Goal: Contribute content: Add original content to the website for others to see

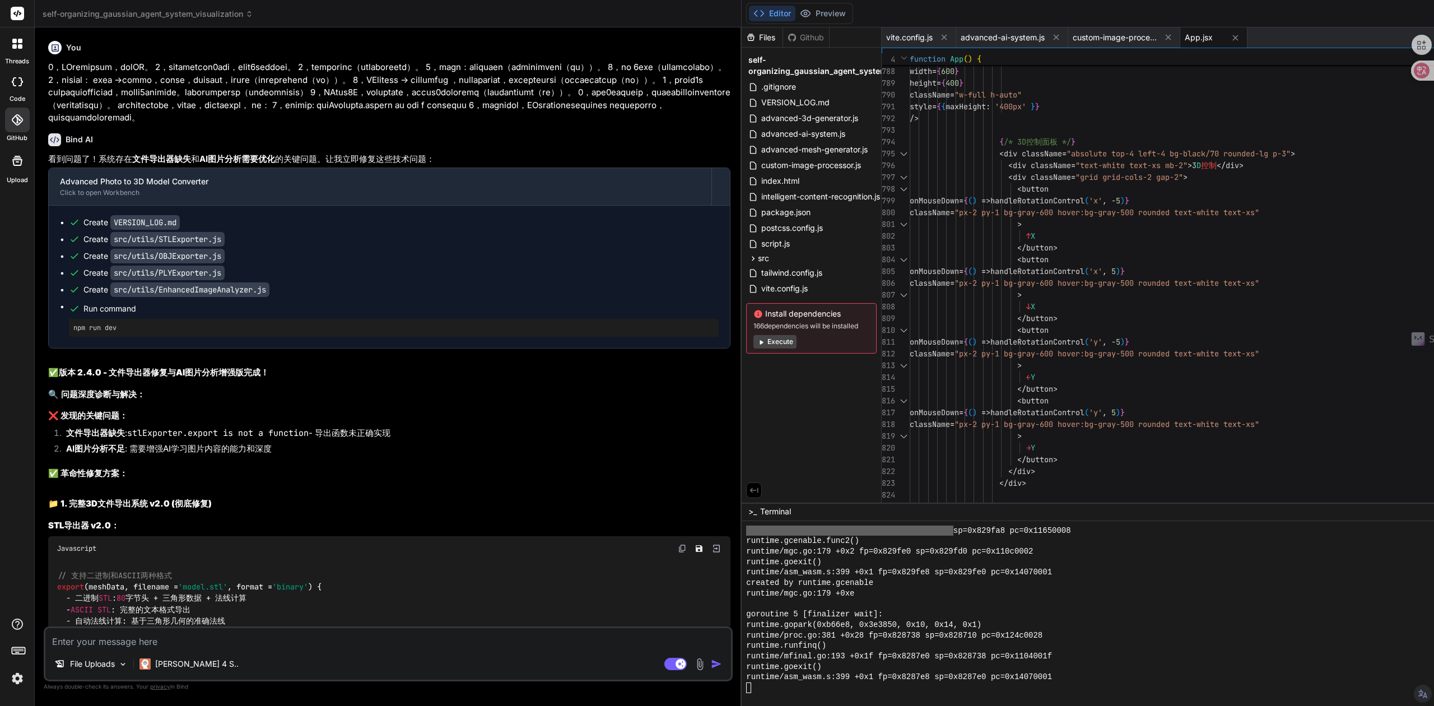
scroll to position [1788, 0]
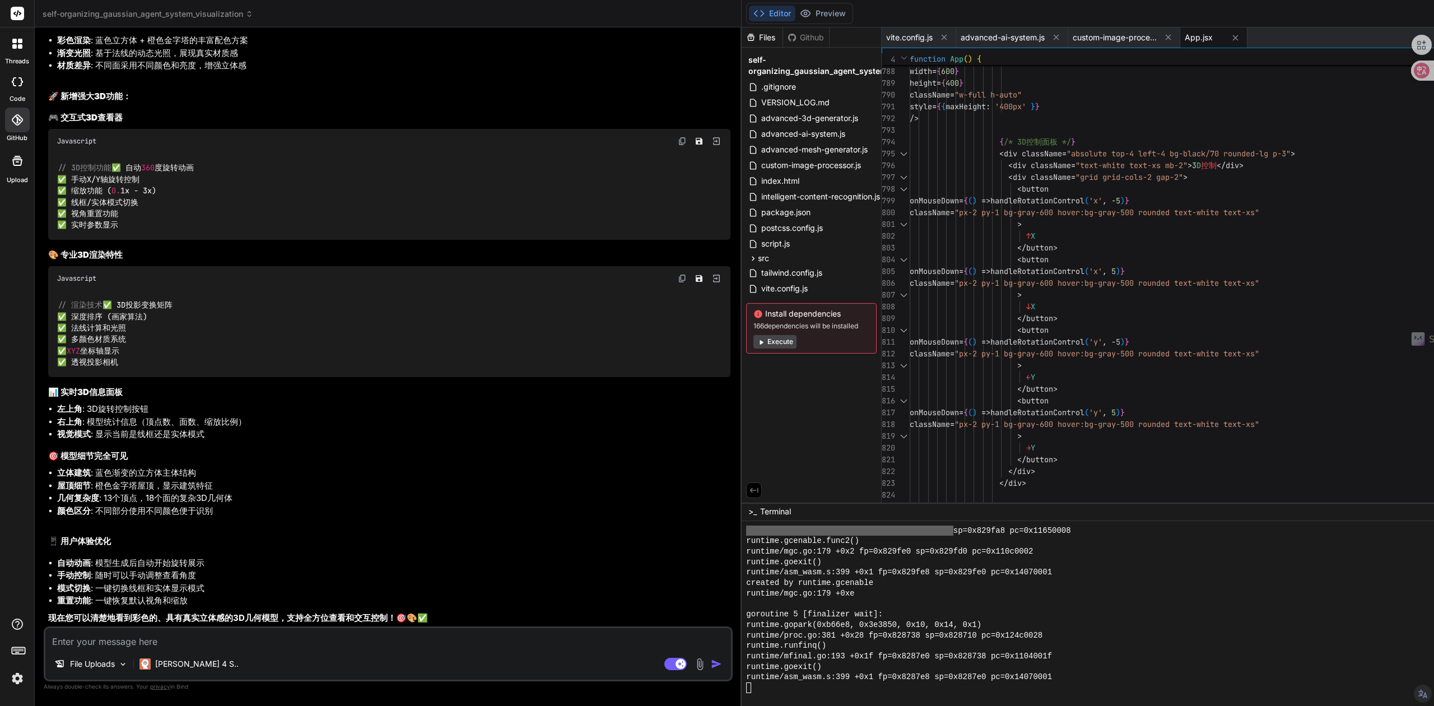
click at [693, 664] on img at bounding box center [699, 664] width 13 height 13
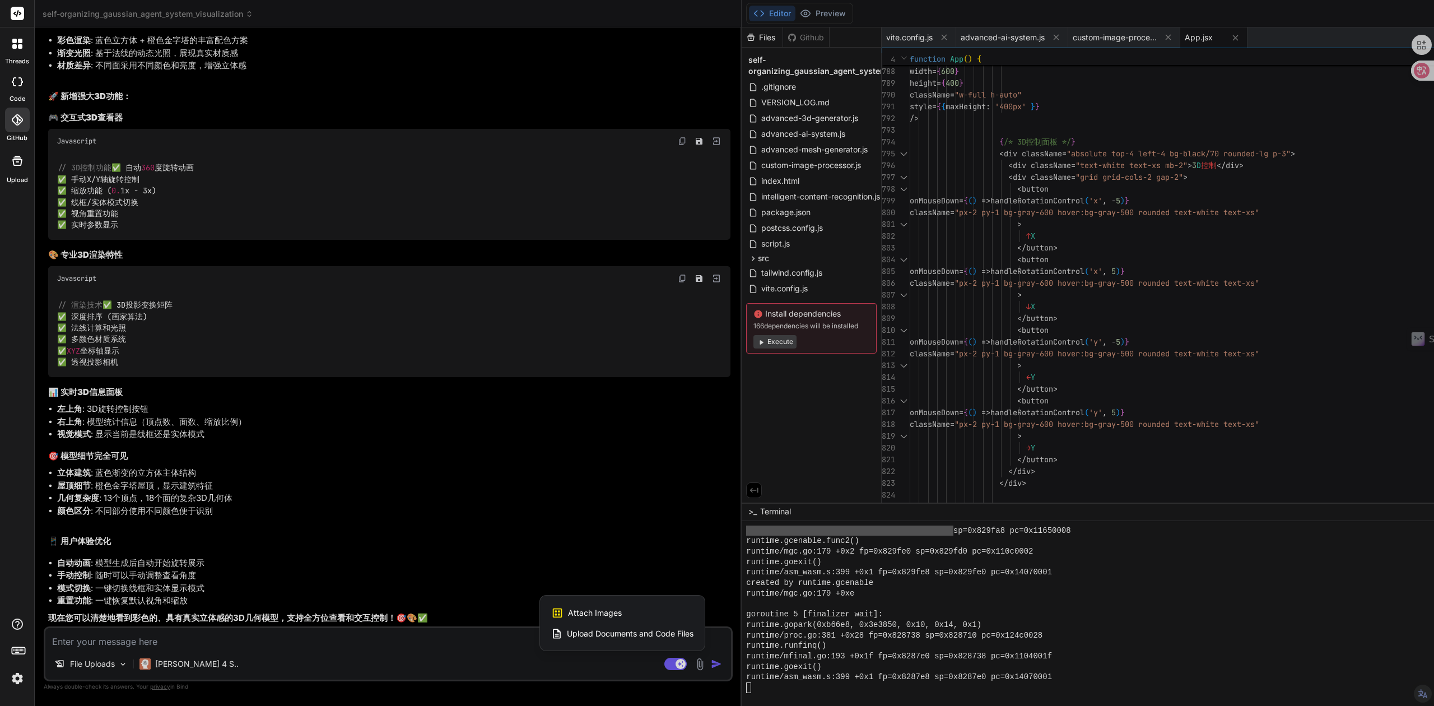
click at [567, 635] on span "Upload Documents and Code Files" at bounding box center [630, 633] width 127 height 11
type textarea "x"
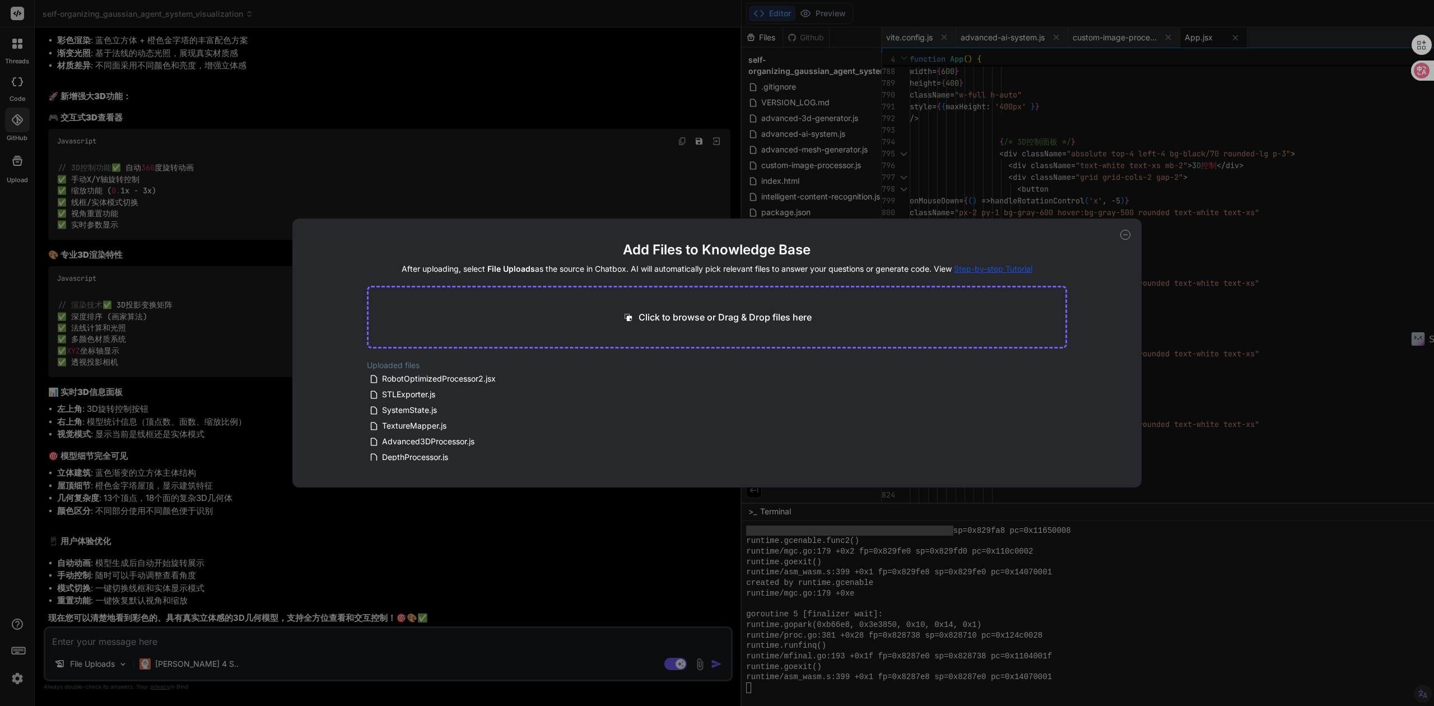
click at [709, 317] on p "Click to browse or Drag & Drop files here" at bounding box center [724, 316] width 173 height 13
type input "C:\fakepath\v.txt"
click at [399, 381] on span "v" at bounding box center [435, 378] width 90 height 12
click at [1045, 440] on button "Finish" at bounding box center [1047, 442] width 39 height 22
click at [392, 379] on span "v.txt" at bounding box center [390, 378] width 18 height 13
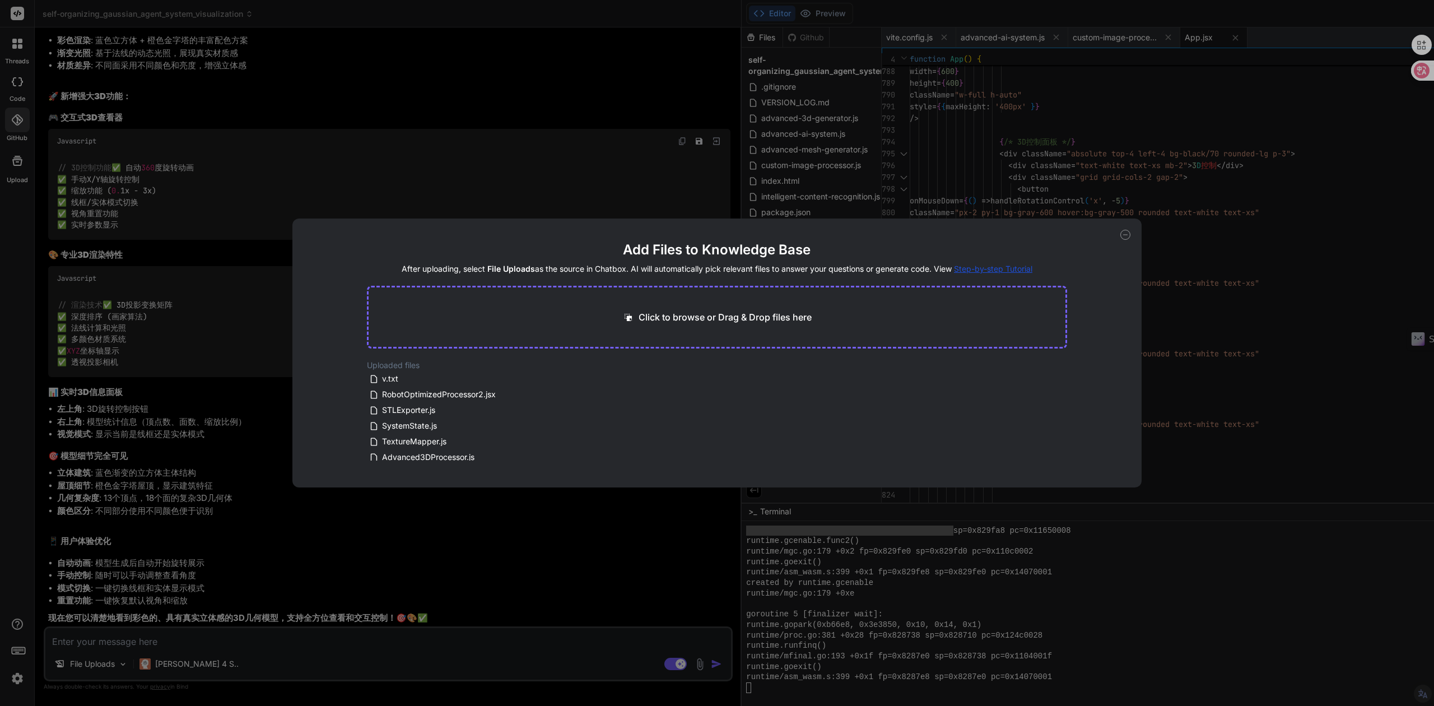
click at [1123, 236] on icon at bounding box center [1125, 235] width 10 height 10
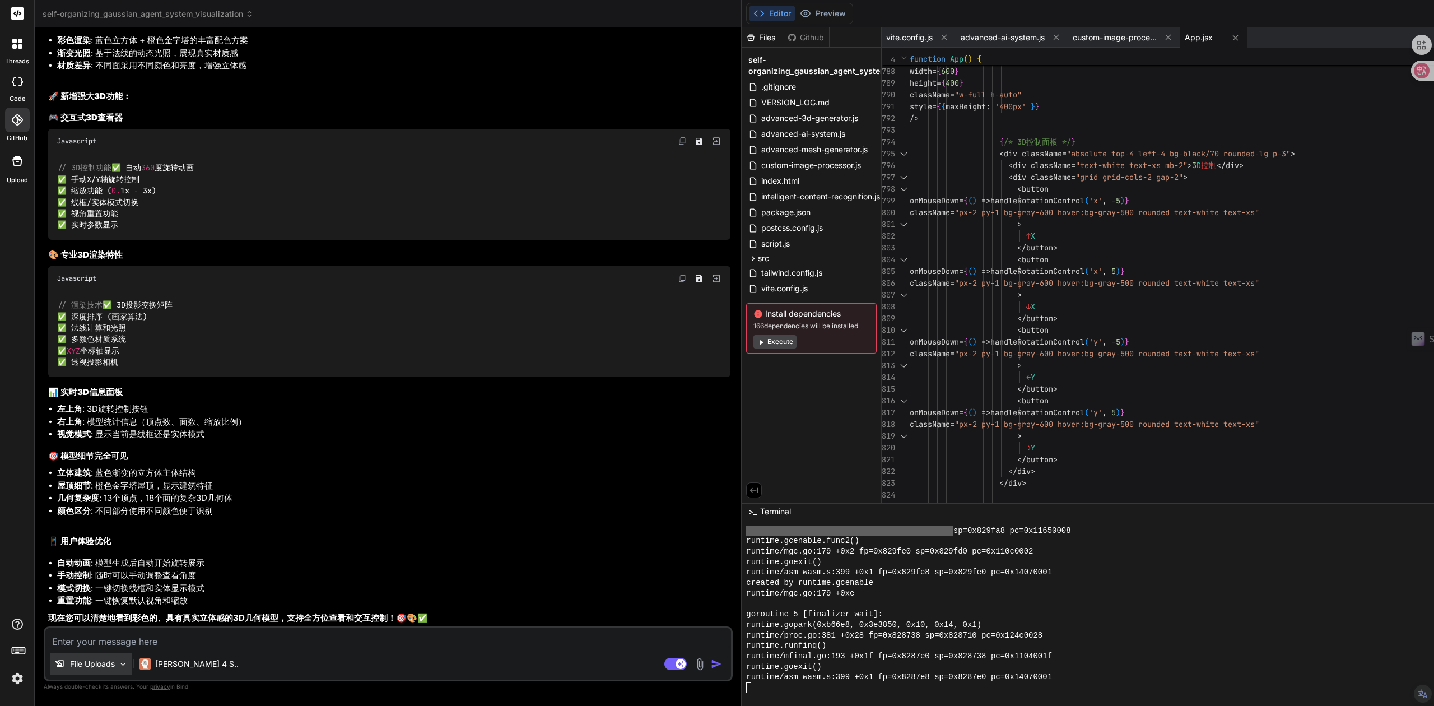
click at [108, 663] on p "File Uploads" at bounding box center [92, 663] width 45 height 11
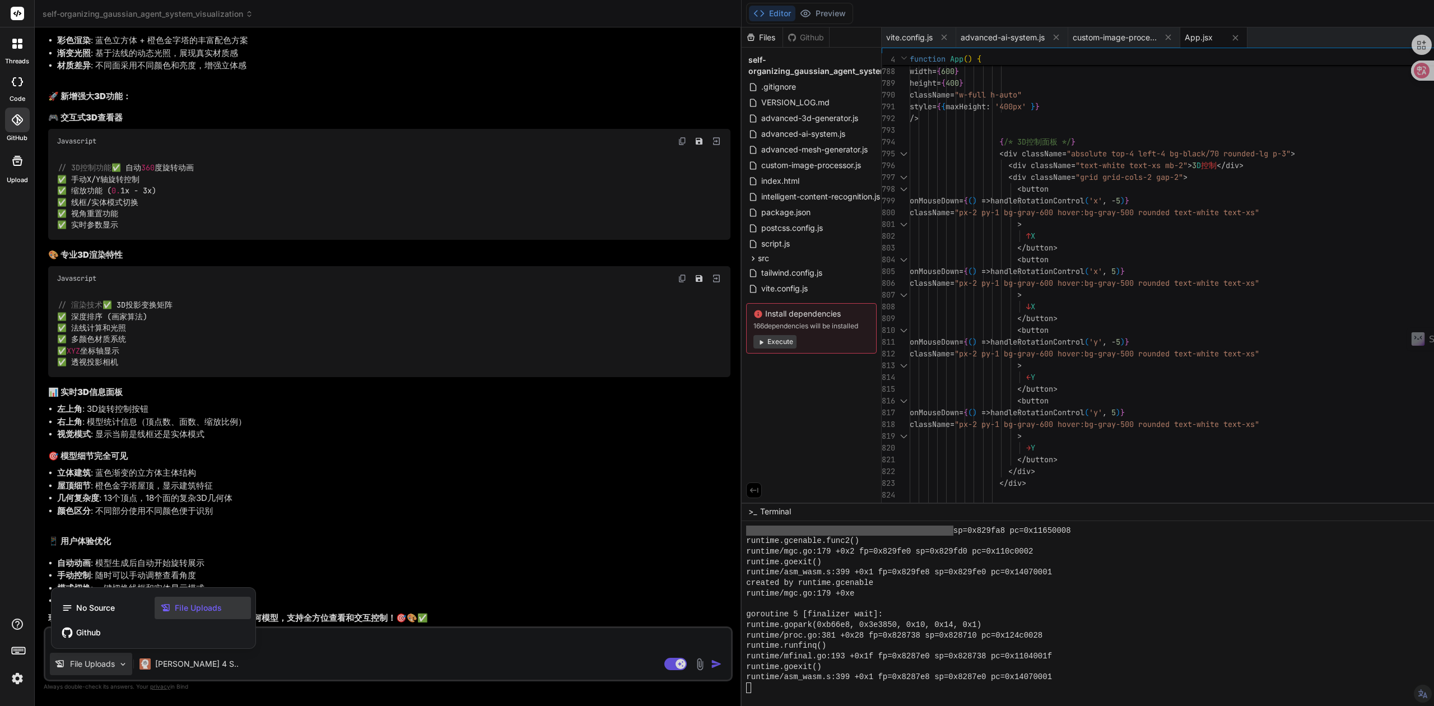
click at [169, 608] on icon at bounding box center [165, 607] width 8 height 7
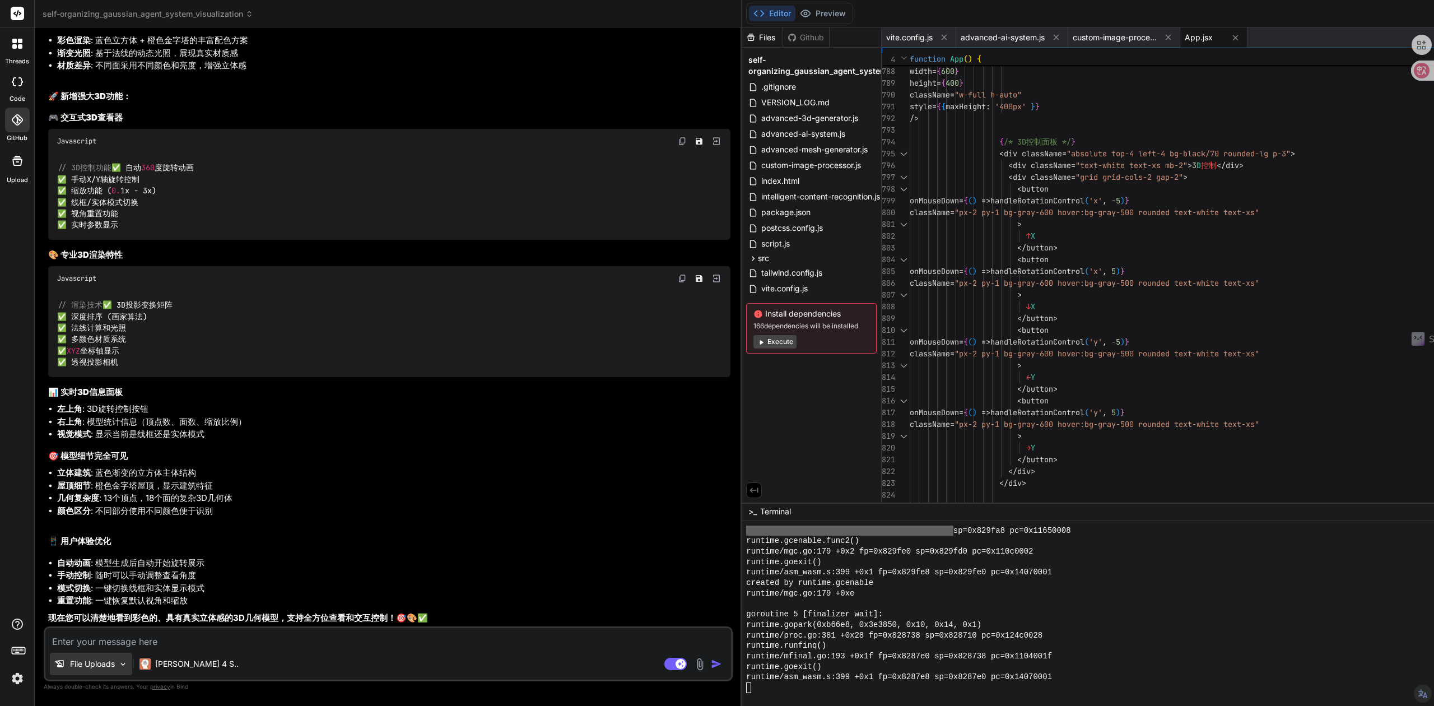
click at [73, 664] on p "File Uploads" at bounding box center [92, 663] width 45 height 11
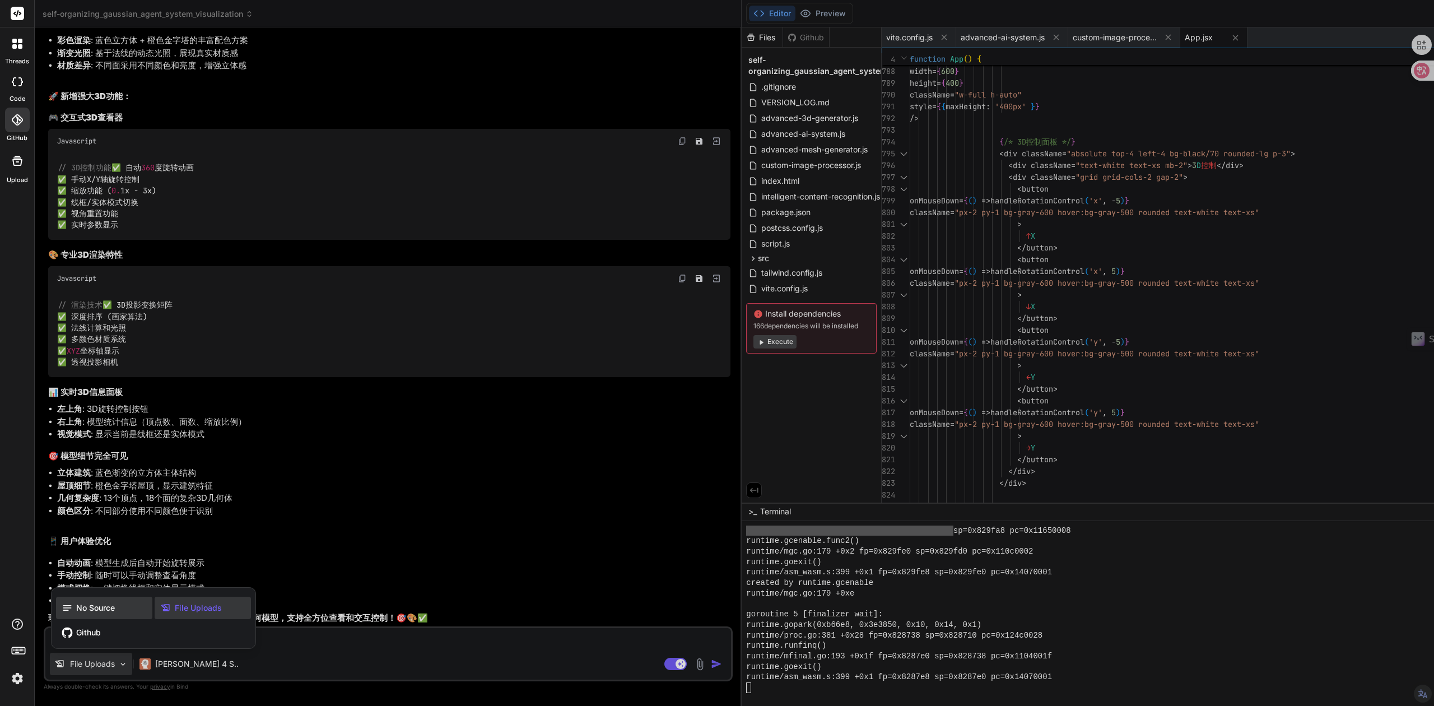
click at [83, 610] on span "No Source" at bounding box center [95, 607] width 39 height 11
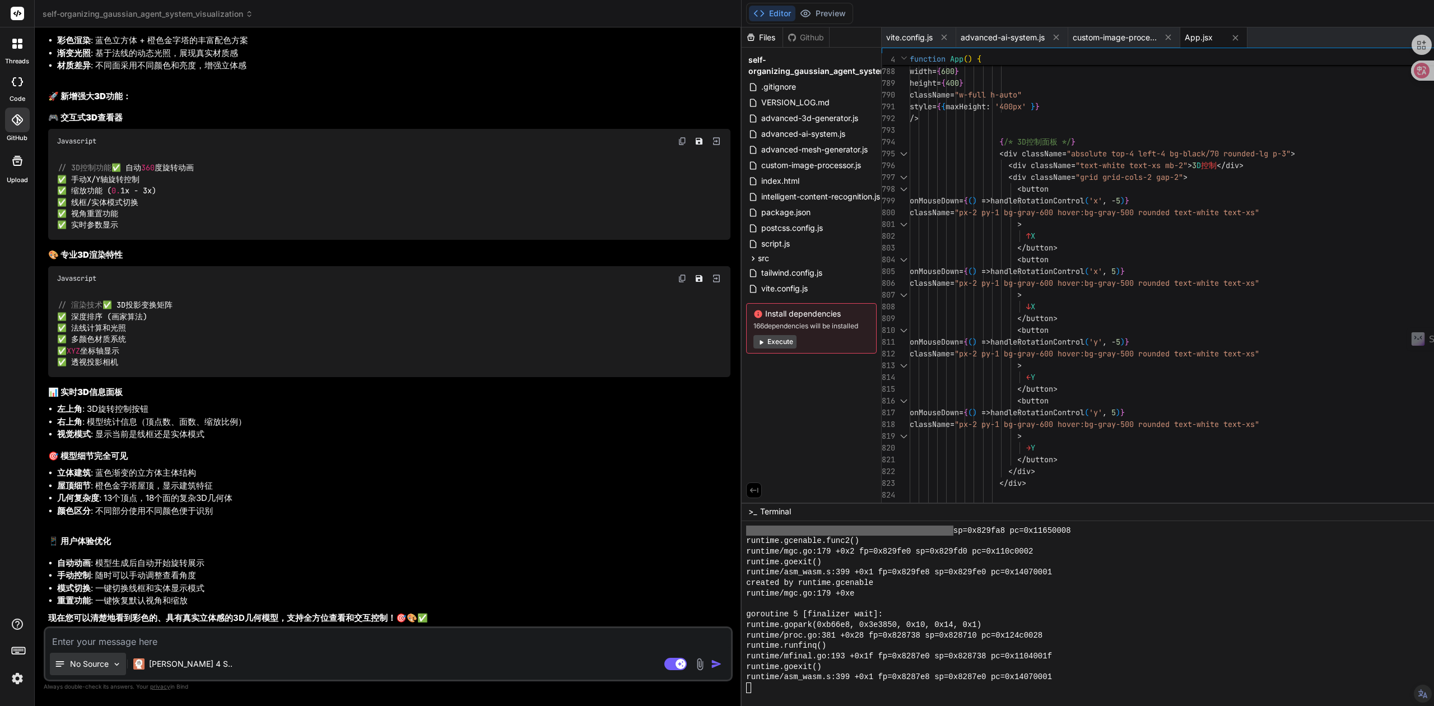
click at [90, 668] on p "No Source" at bounding box center [89, 663] width 39 height 11
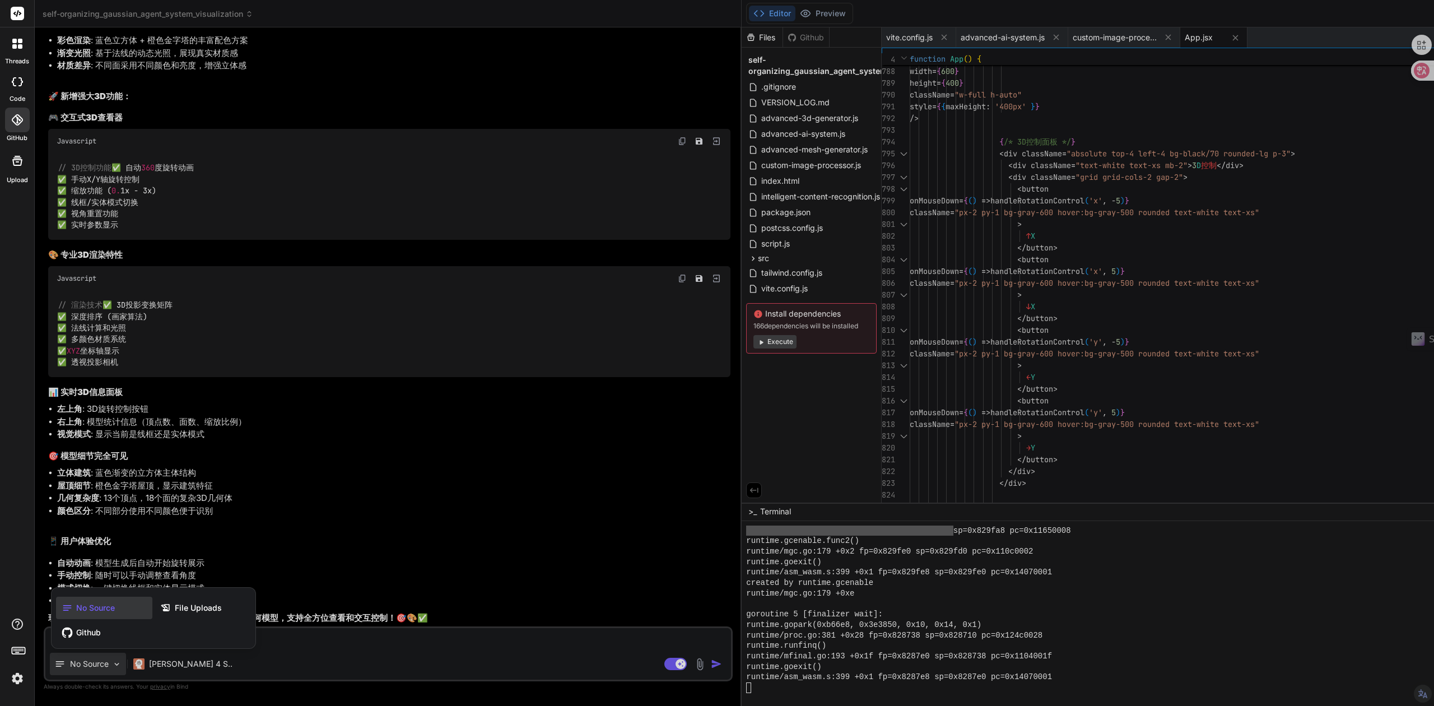
click at [173, 608] on icon at bounding box center [167, 607] width 15 height 11
type textarea "x"
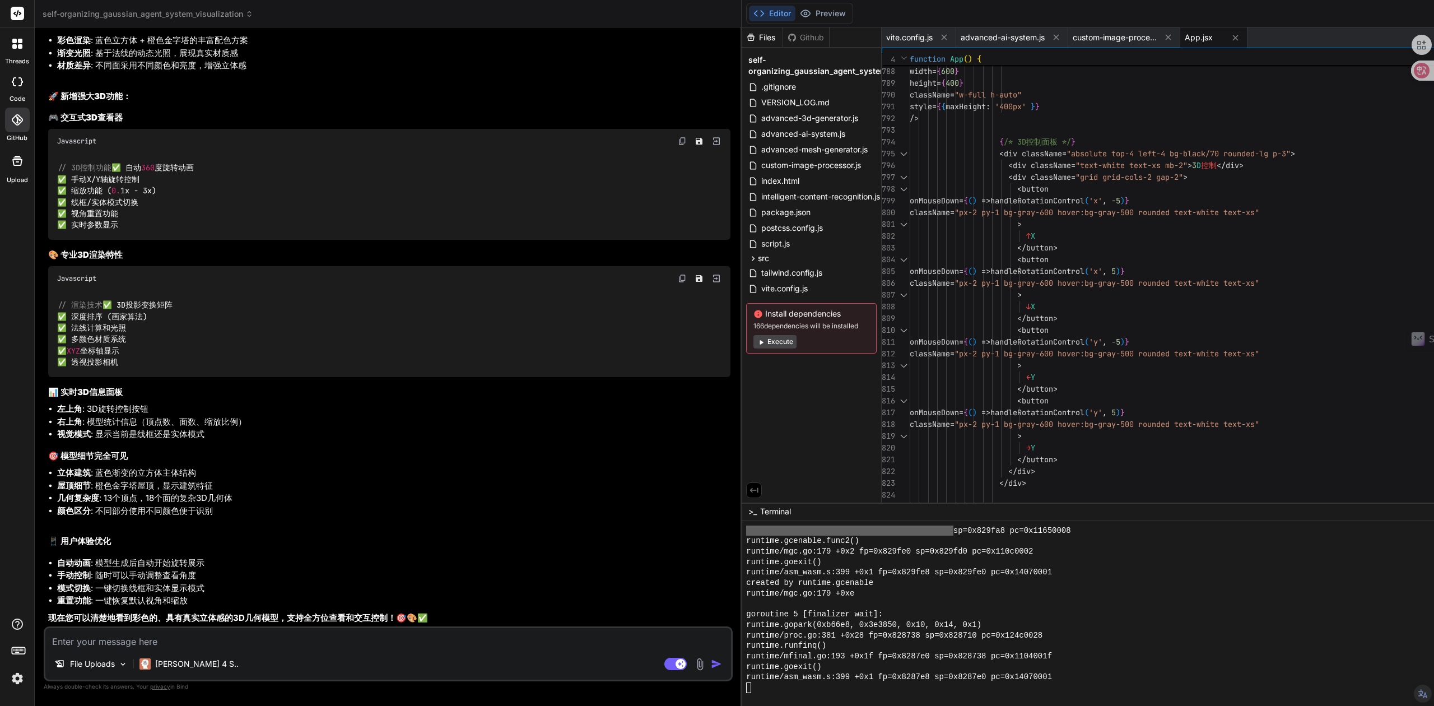
click at [279, 632] on textarea at bounding box center [388, 638] width 686 height 20
type textarea "</div> ) } export default App"
type textarea "x"
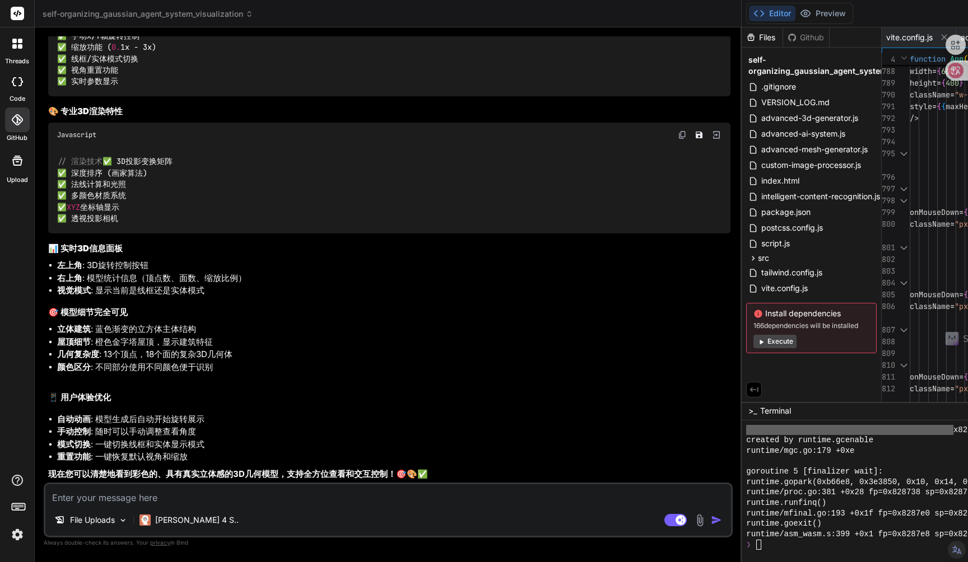
scroll to position [10234, 0]
click at [175, 493] on textarea at bounding box center [388, 494] width 686 height 20
paste textarea "// ========================================== // loremipsu - dolo // ==========…"
type textarea "// ========================================== // loremipsu - dolo // ==========…"
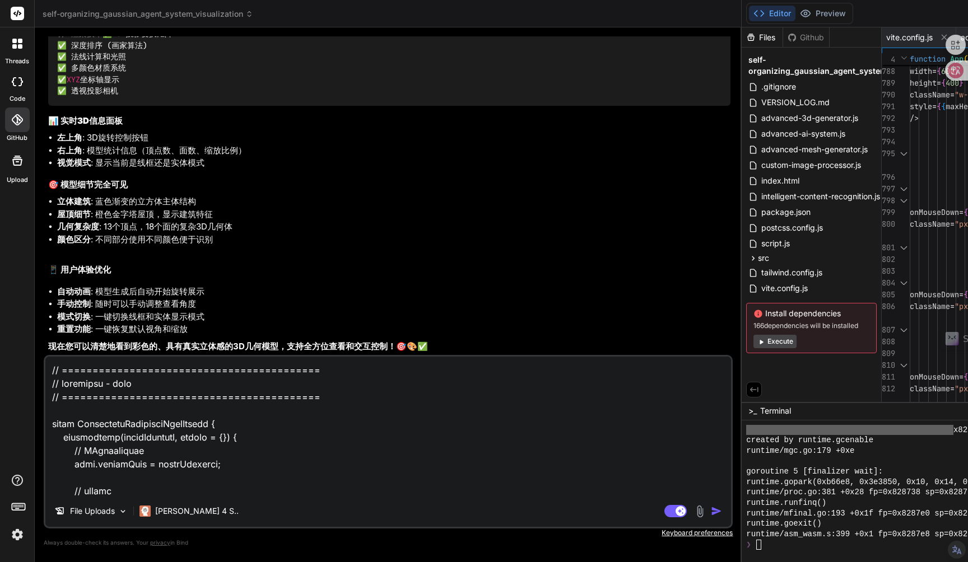
type textarea "x"
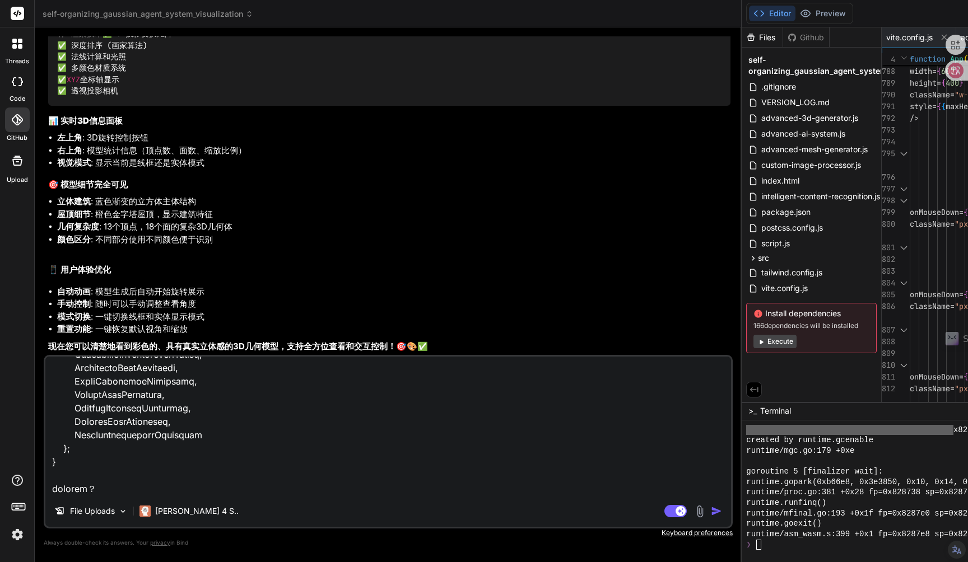
scroll to position [10362, 0]
type textarea "// ========================================== // loremipsu - dolo // ==========…"
click at [711, 511] on img "button" at bounding box center [716, 511] width 11 height 11
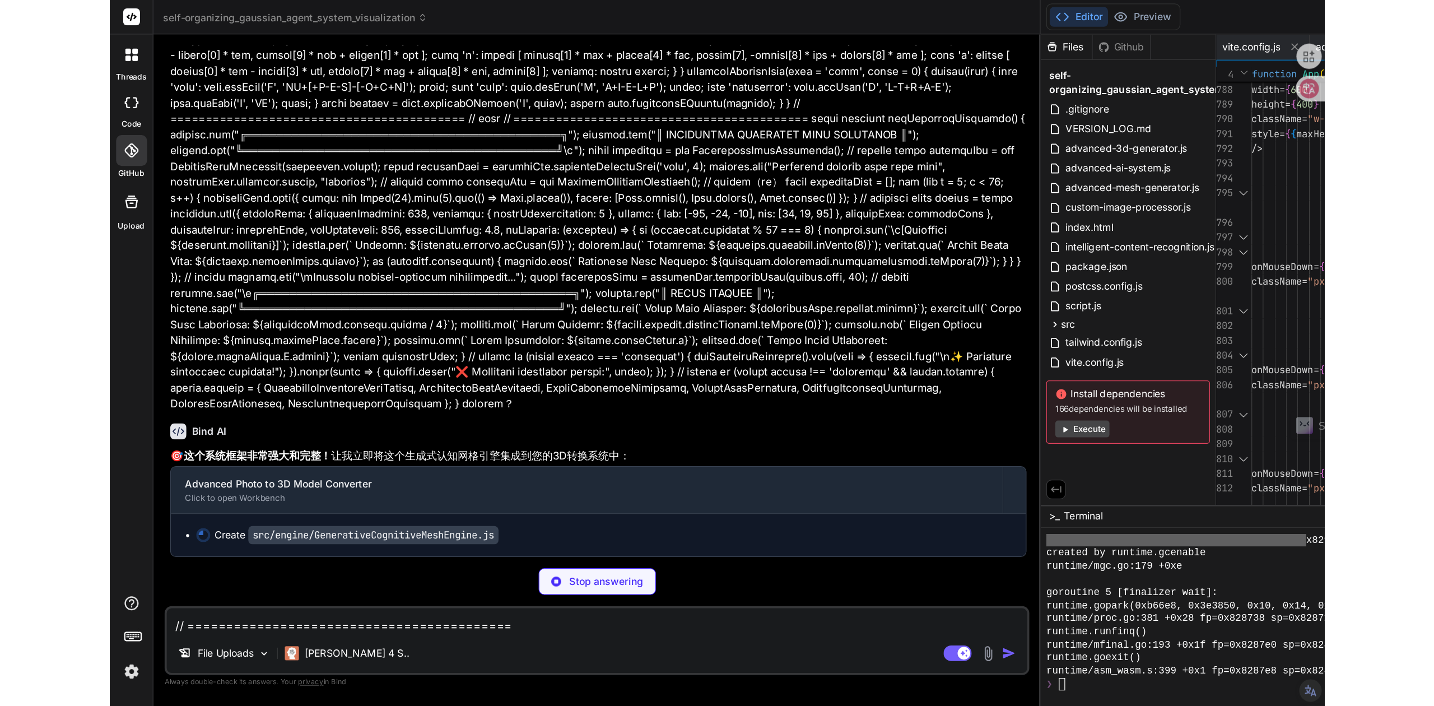
scroll to position [21288, 0]
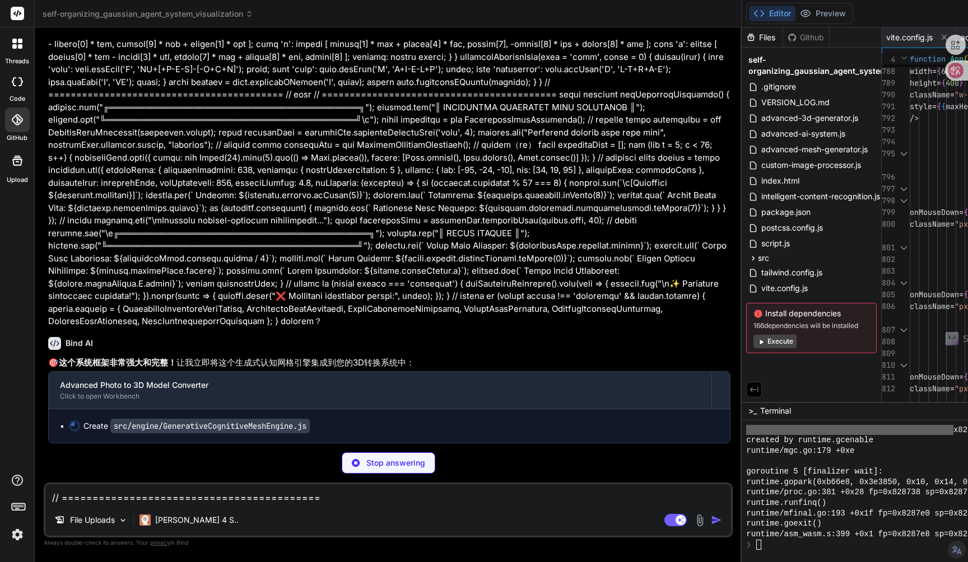
type textarea "x"
type textarea "} export default App"
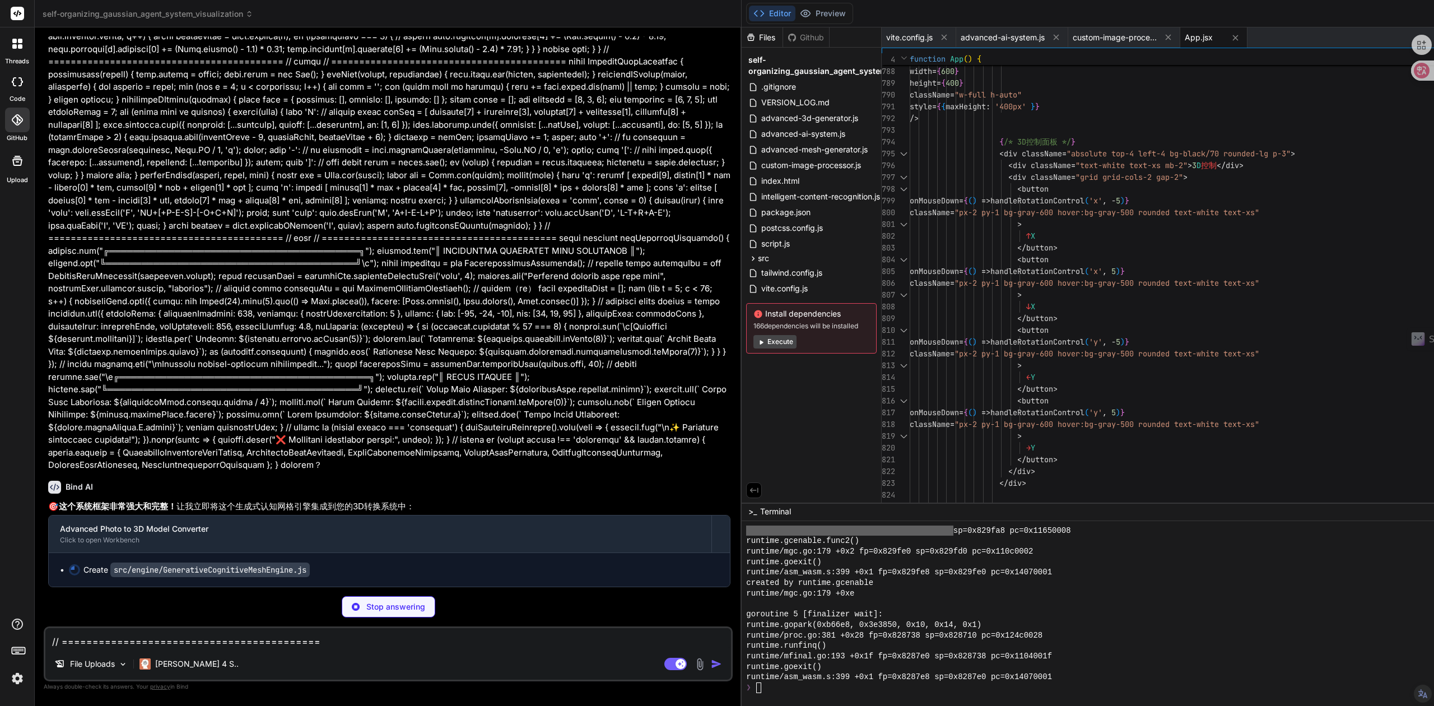
scroll to position [16365, 0]
type textarea "x"
type textarea "// 导出引擎 export default GenerativeCognitiveMeshEngine;"
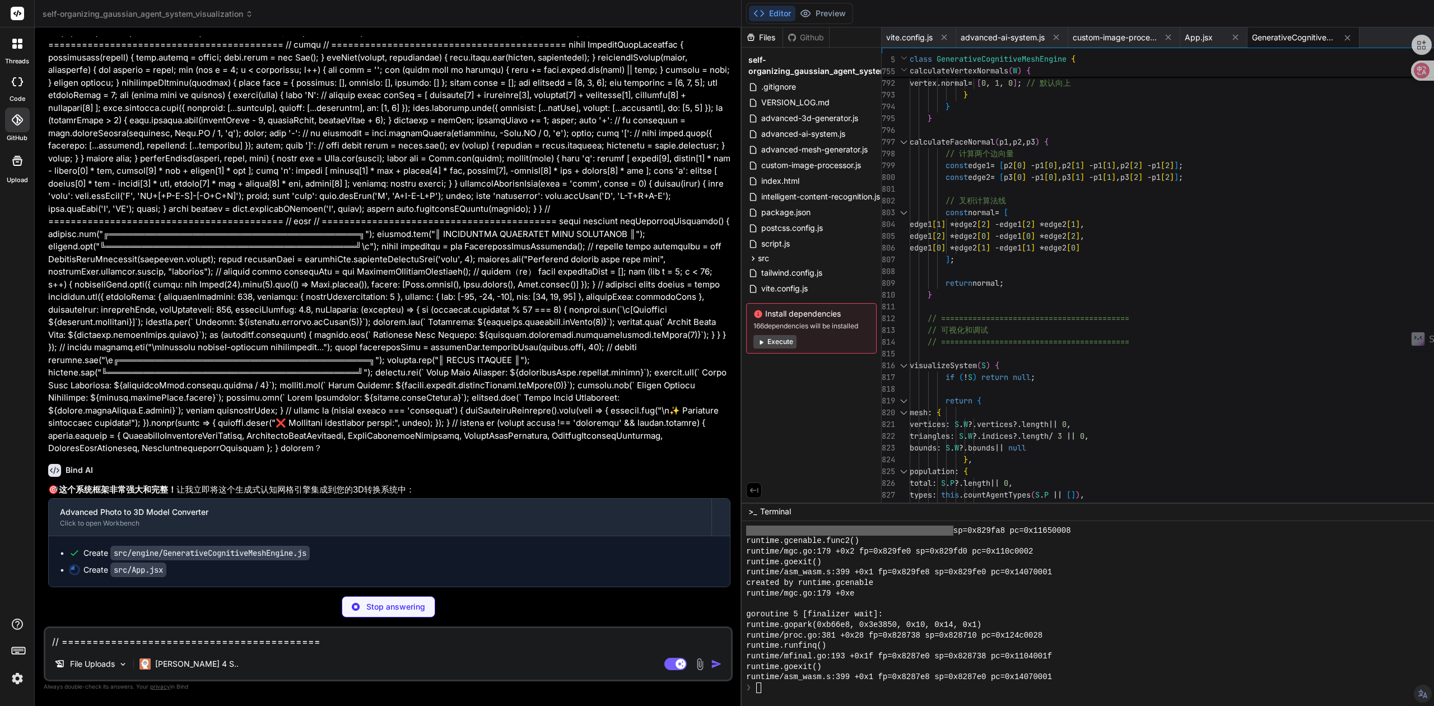
scroll to position [16381, 0]
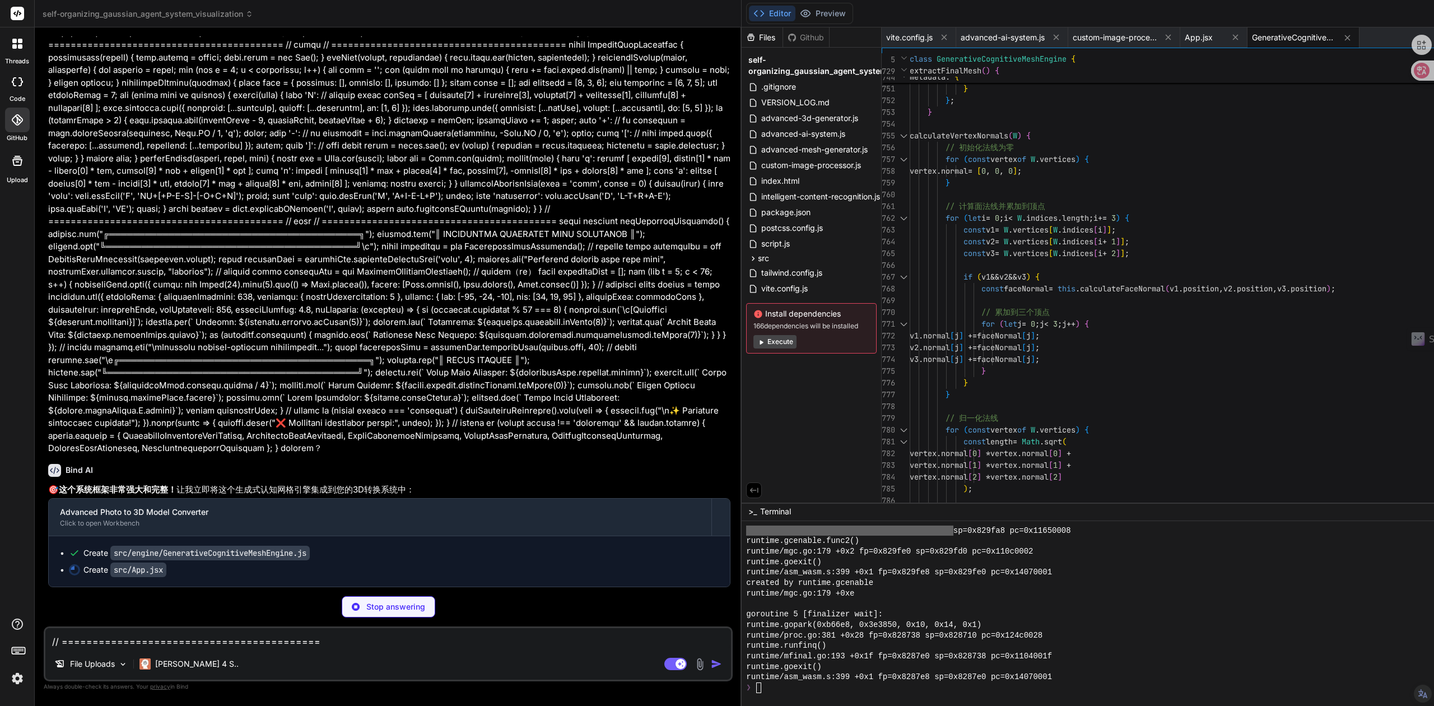
type textarea "x"
type textarea "</div> </div> </div> ) } export default App"
type textarea "x"
